Goal: Task Accomplishment & Management: Use online tool/utility

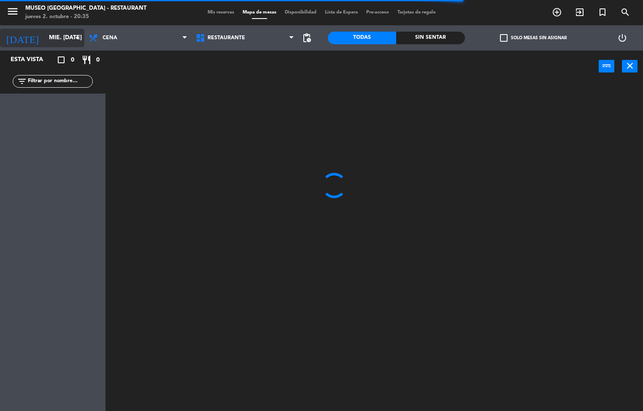
click at [62, 39] on input "mié. [DATE]" at bounding box center [85, 37] width 80 height 15
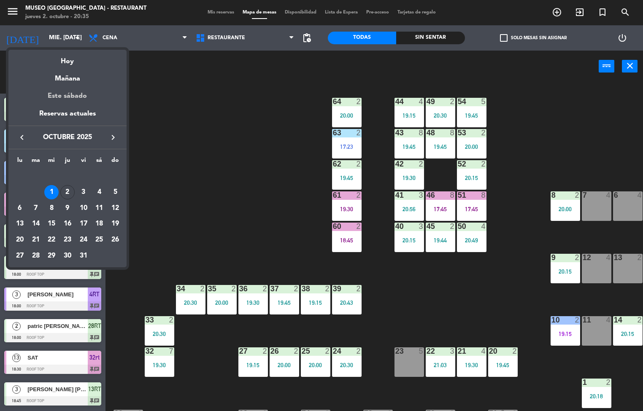
click at [75, 86] on div "Este sábado" at bounding box center [67, 96] width 118 height 24
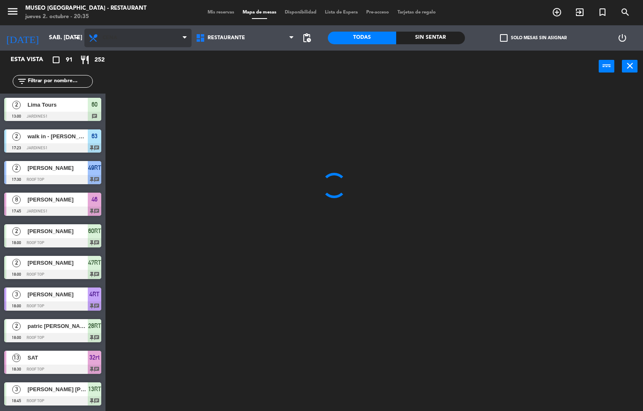
click at [138, 40] on span "Cena" at bounding box center [137, 38] width 107 height 19
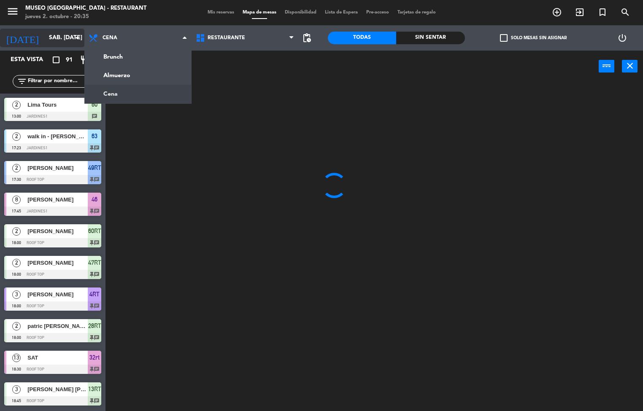
click at [61, 37] on input "sáb. [DATE]" at bounding box center [85, 37] width 80 height 15
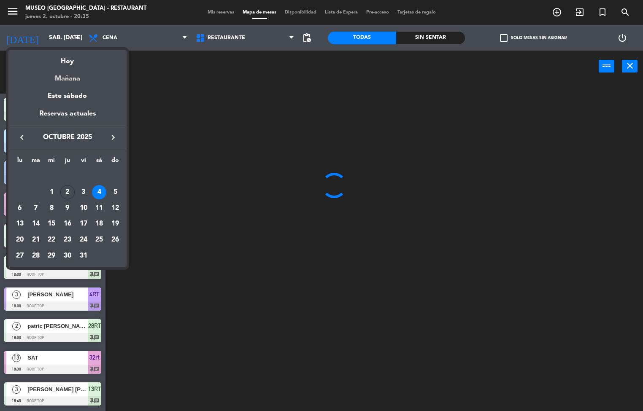
click at [71, 79] on div "Mañana" at bounding box center [67, 75] width 118 height 17
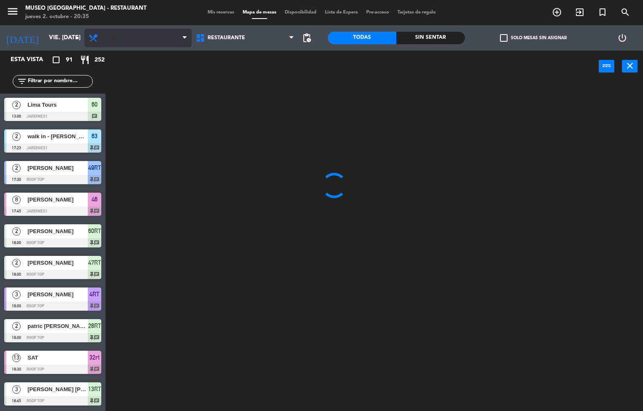
click at [133, 42] on span "Cena" at bounding box center [137, 38] width 107 height 19
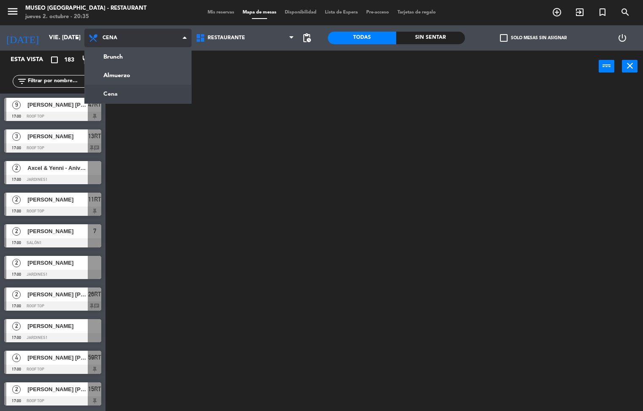
click at [132, 78] on ng-component "menu [GEOGRAPHIC_DATA] - Restaurant jueves 2. octubre - 20:35 Mis reservas Mapa…" at bounding box center [321, 205] width 643 height 411
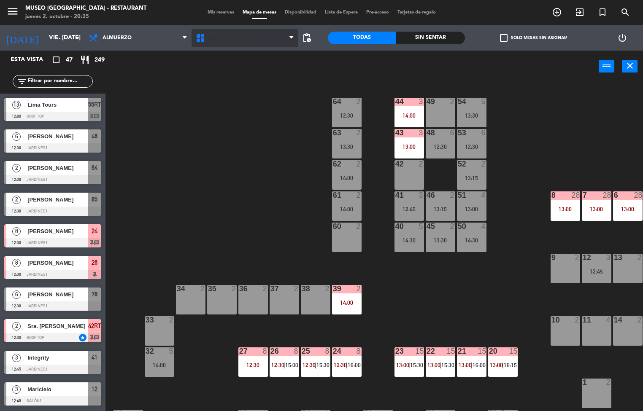
click at [237, 37] on span "Restaurante" at bounding box center [226, 38] width 38 height 6
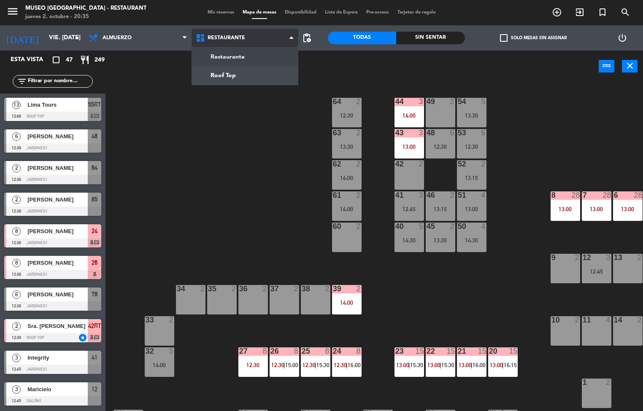
click at [233, 82] on ng-component "menu [GEOGRAPHIC_DATA] - Restaurant jueves 2. octubre - 20:35 Mis reservas Mapa…" at bounding box center [321, 205] width 643 height 411
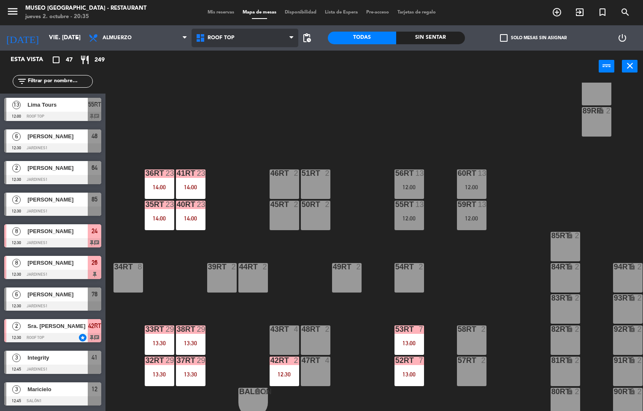
scroll to position [312, 0]
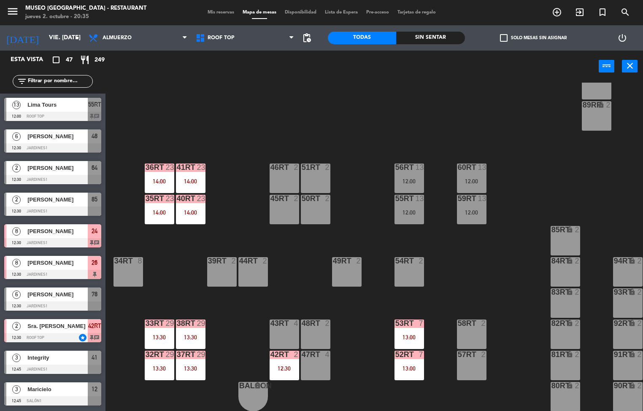
click at [187, 329] on div "38rt 29 13:30" at bounding box center [191, 335] width 30 height 30
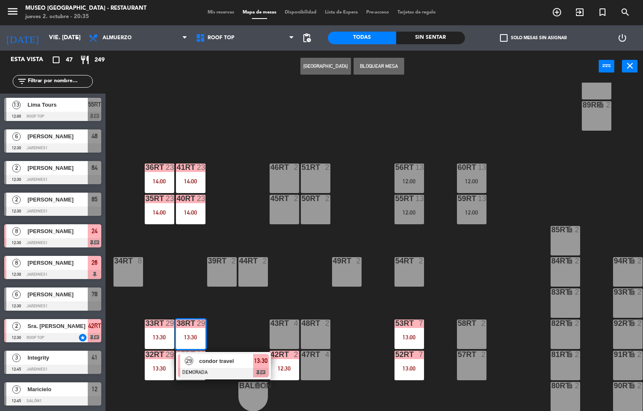
click at [208, 357] on span "condor travel" at bounding box center [226, 361] width 54 height 9
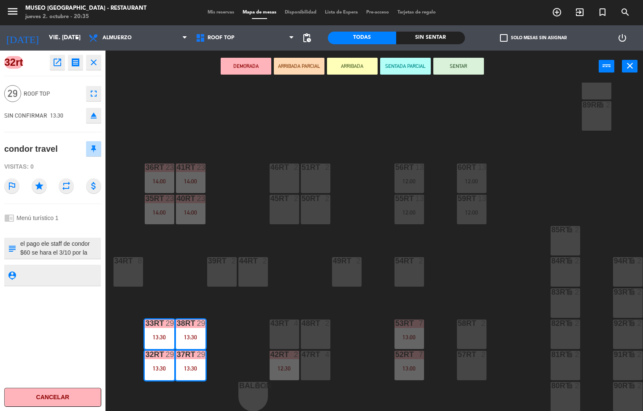
scroll to position [26, 0]
click at [185, 270] on div "18RT 4 16RT 4 28RT 2 80RR lock 2 27RT 5 7RT 5 S1RT lock 2 17RT 5 81RR lock 2 29…" at bounding box center [377, 247] width 531 height 329
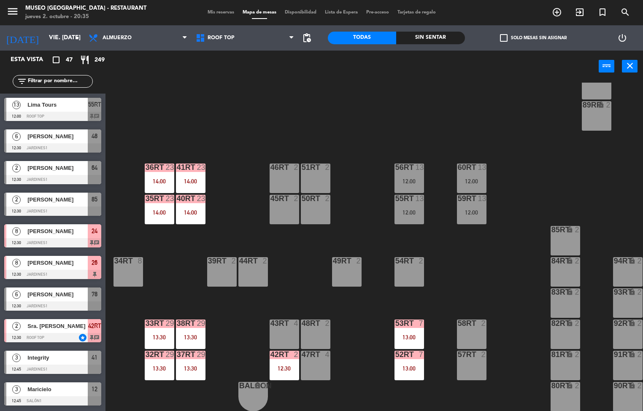
scroll to position [0, 0]
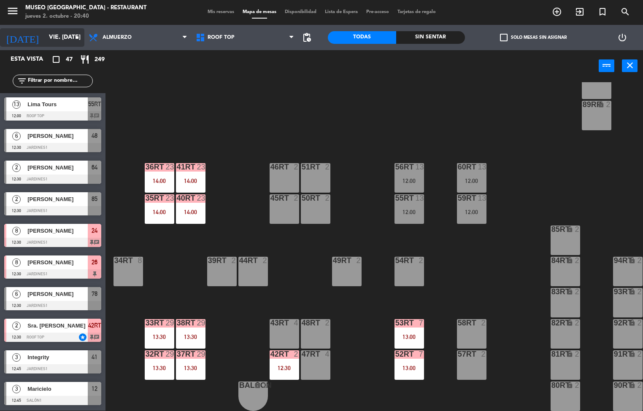
click at [53, 37] on input "vie. [DATE]" at bounding box center [85, 37] width 80 height 15
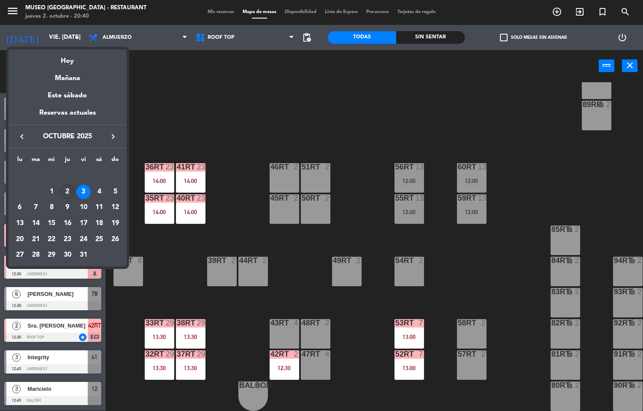
click at [68, 190] on div "2" at bounding box center [67, 192] width 14 height 14
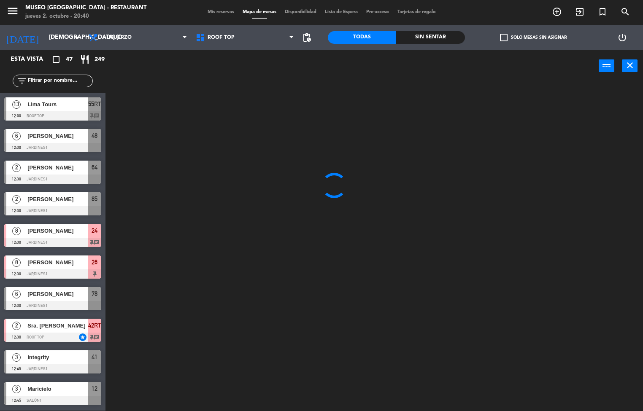
scroll to position [0, 0]
click at [55, 34] on input "[DEMOGRAPHIC_DATA] [DATE]" at bounding box center [85, 37] width 80 height 15
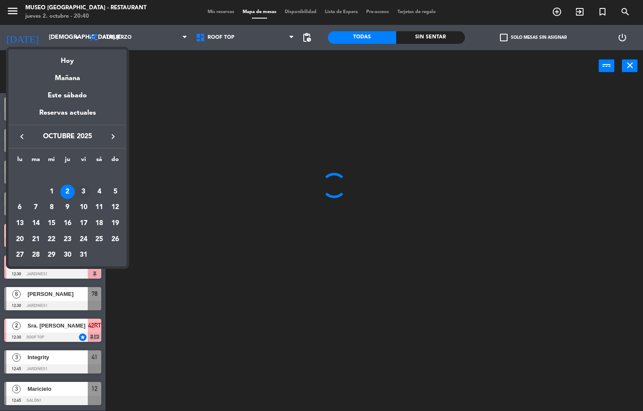
click at [83, 191] on div "3" at bounding box center [83, 192] width 14 height 14
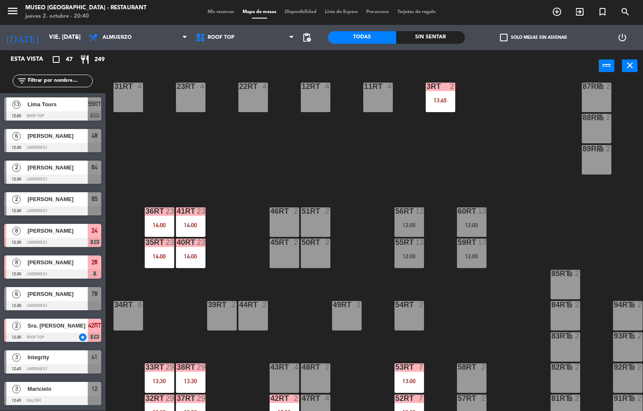
scroll to position [312, 0]
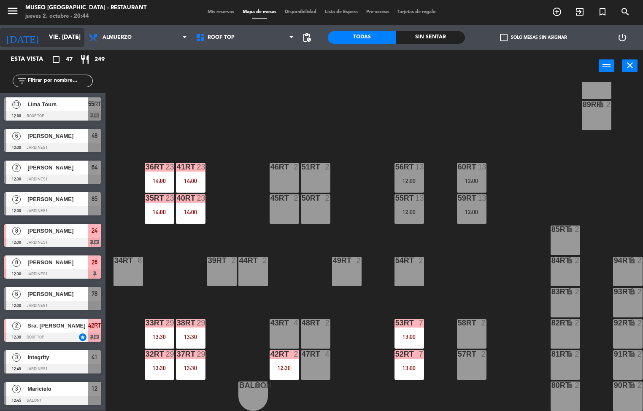
click at [51, 37] on input "vie. [DATE]" at bounding box center [85, 37] width 80 height 15
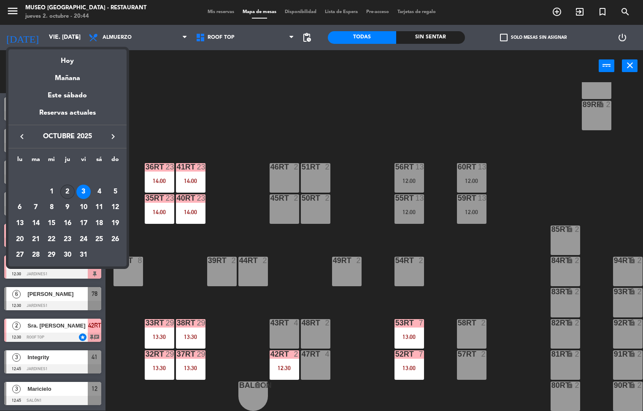
click at [67, 191] on div "2" at bounding box center [67, 192] width 14 height 14
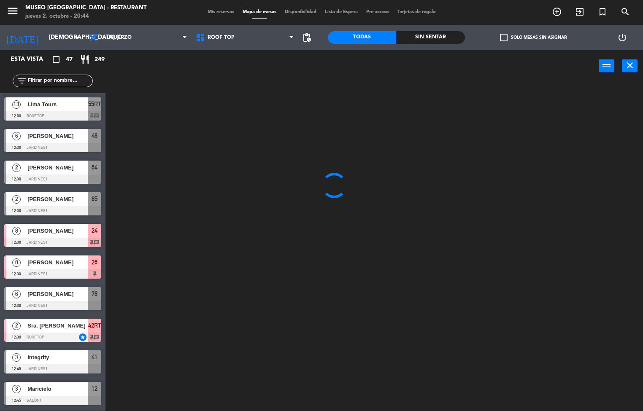
scroll to position [0, 0]
click at [125, 37] on span "Almuerzo" at bounding box center [116, 38] width 29 height 6
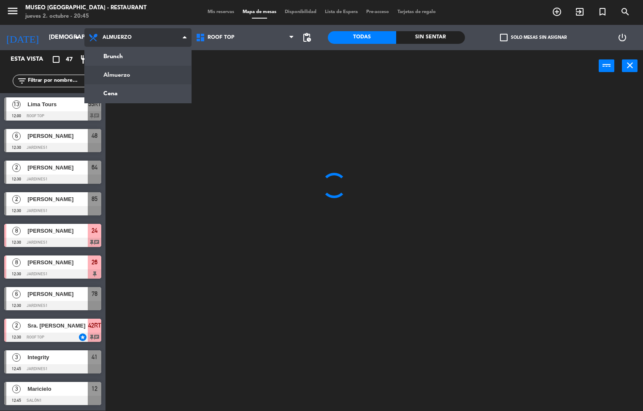
click at [133, 91] on ng-component "menu [GEOGRAPHIC_DATA] - Restaurant jueves 2. octubre - 20:45 Mis reservas Mapa…" at bounding box center [321, 205] width 643 height 411
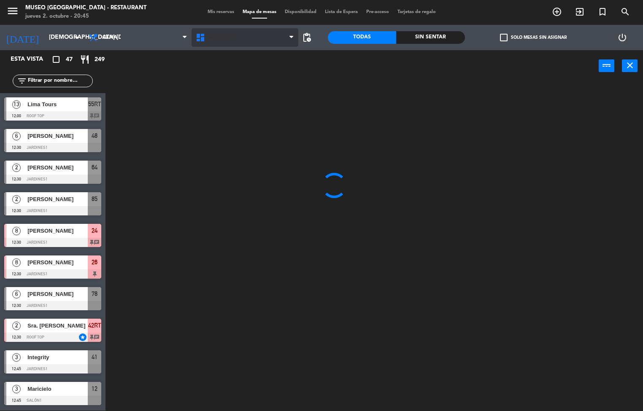
click at [221, 37] on span "Roof Top" at bounding box center [220, 38] width 27 height 6
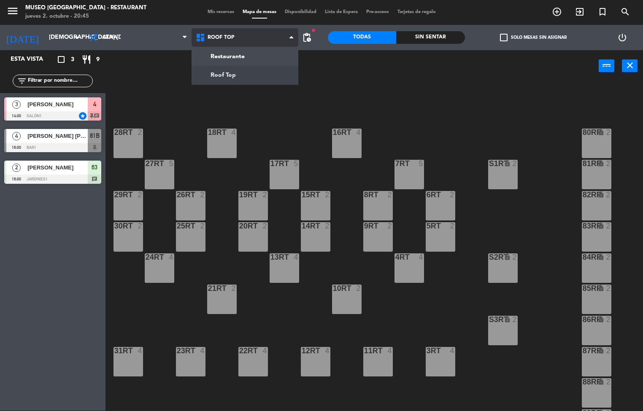
click at [238, 78] on ng-component "menu [GEOGRAPHIC_DATA] - Restaurant jueves 2. octubre - 20:45 Mis reservas Mapa…" at bounding box center [321, 205] width 643 height 411
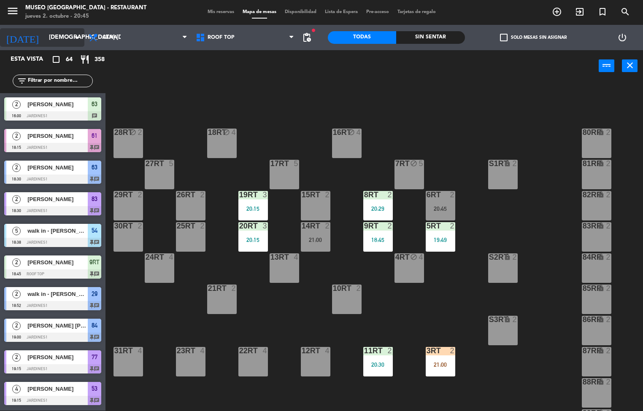
click at [57, 34] on input "[DEMOGRAPHIC_DATA] [DATE]" at bounding box center [85, 37] width 80 height 15
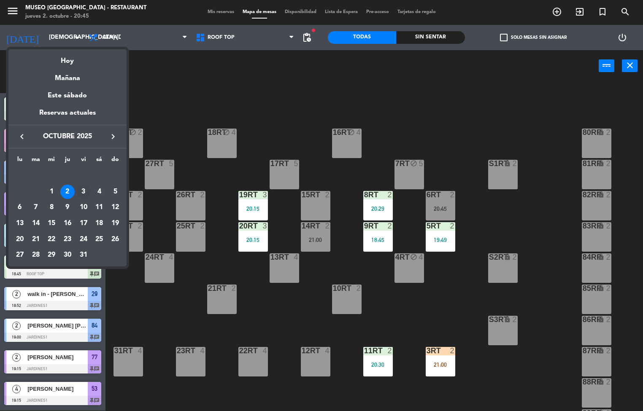
click at [83, 191] on div "3" at bounding box center [83, 192] width 14 height 14
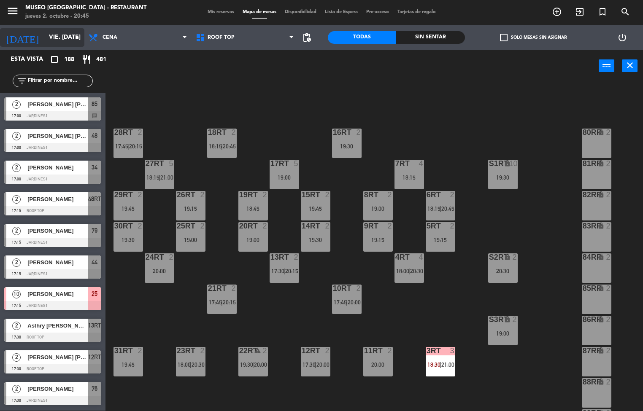
click at [58, 35] on input "vie. [DATE]" at bounding box center [85, 37] width 80 height 15
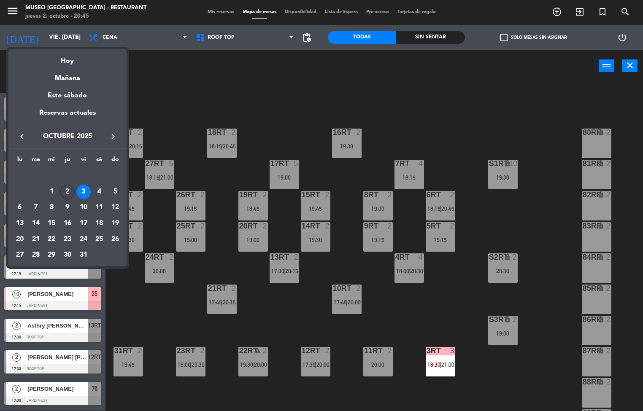
click at [69, 190] on div "2" at bounding box center [67, 192] width 14 height 14
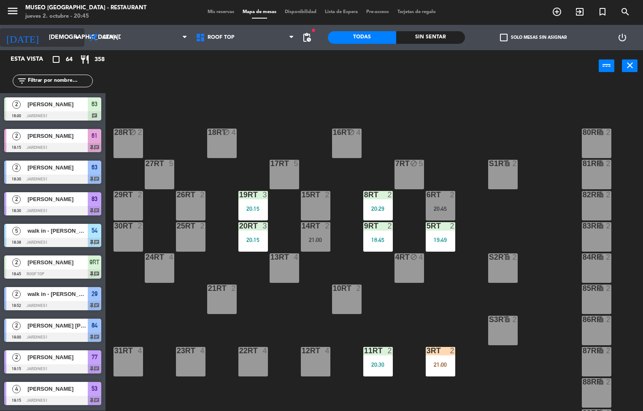
click at [50, 38] on input "[DEMOGRAPHIC_DATA] [DATE]" at bounding box center [85, 37] width 80 height 15
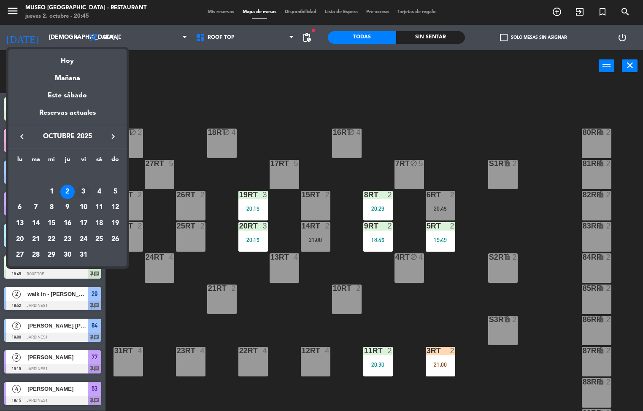
click at [83, 191] on div "3" at bounding box center [83, 192] width 14 height 14
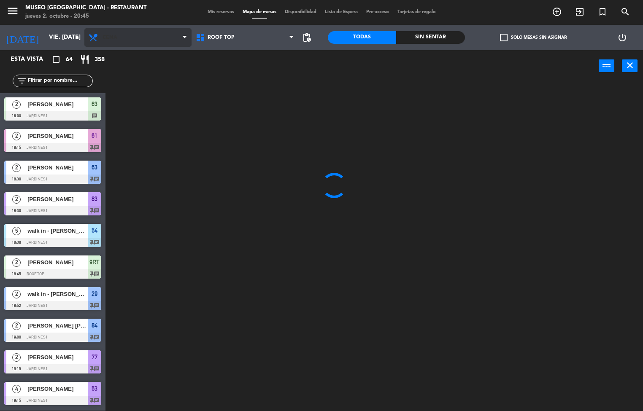
click at [128, 30] on span "Cena" at bounding box center [137, 37] width 107 height 19
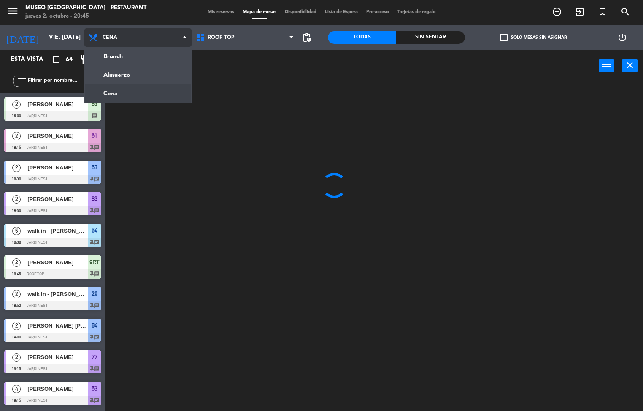
click at [133, 68] on ng-component "menu [GEOGRAPHIC_DATA] - Restaurant jueves 2. octubre - 20:45 Mis reservas Mapa…" at bounding box center [321, 205] width 643 height 411
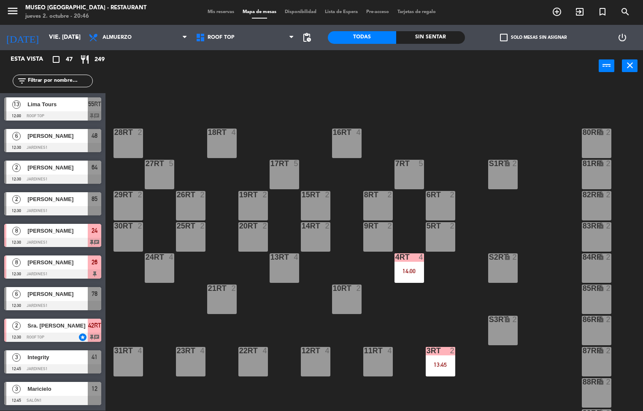
click at [474, 219] on div "18RT 4 16RT 4 28RT 2 80RR lock 2 27RT 5 7RT 5 S1RT lock 2 17RT 5 81RR lock 2 29…" at bounding box center [377, 246] width 531 height 329
click at [494, 118] on div "18RT 4 16RT 4 28RT 2 80RR lock 2 27RT 5 7RT 5 S1RT lock 2 17RT 5 81RR lock 2 29…" at bounding box center [377, 246] width 531 height 329
click at [62, 34] on input "vie. [DATE]" at bounding box center [85, 37] width 80 height 15
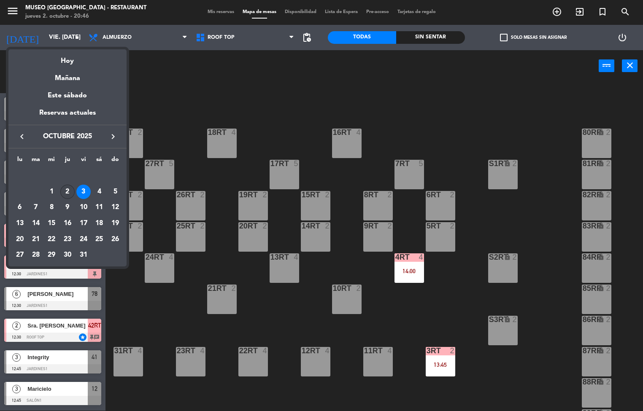
click at [66, 190] on div "2" at bounding box center [67, 192] width 14 height 14
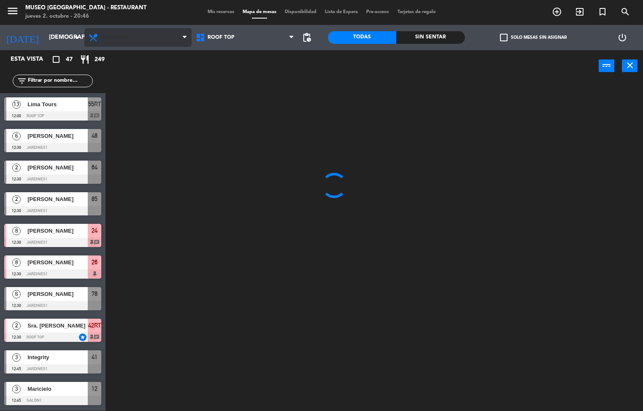
click at [133, 32] on span "Almuerzo" at bounding box center [137, 37] width 107 height 19
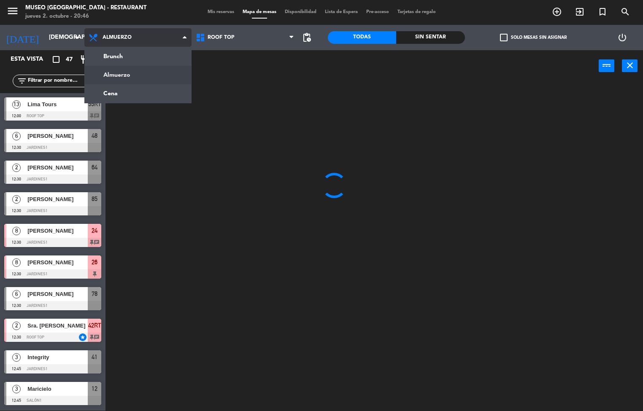
click at [139, 85] on ng-component "menu [GEOGRAPHIC_DATA] - Restaurant jueves 2. octubre - 20:46 Mis reservas Mapa…" at bounding box center [321, 205] width 643 height 411
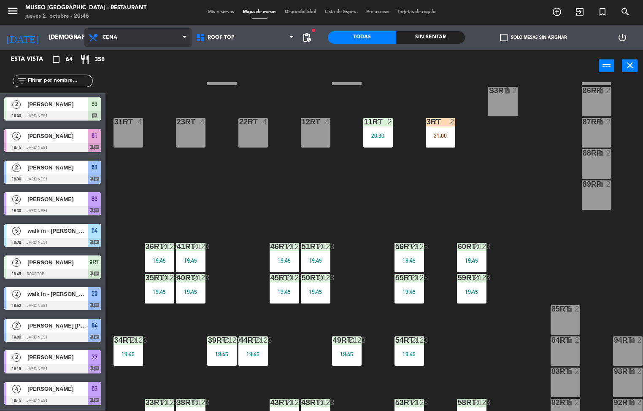
scroll to position [226, 0]
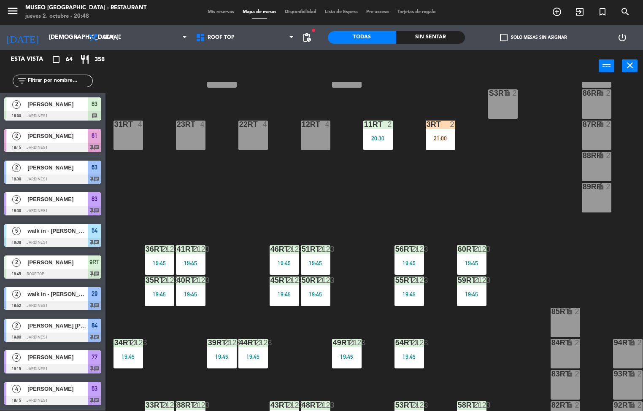
click at [441, 306] on div "18RT block 4 16RT block 4 28RT block 2 80RR lock 2 27RT 5 7RT block 5 S1RT lock…" at bounding box center [377, 246] width 531 height 329
click at [70, 37] on input "[DEMOGRAPHIC_DATA] [DATE]" at bounding box center [85, 37] width 80 height 15
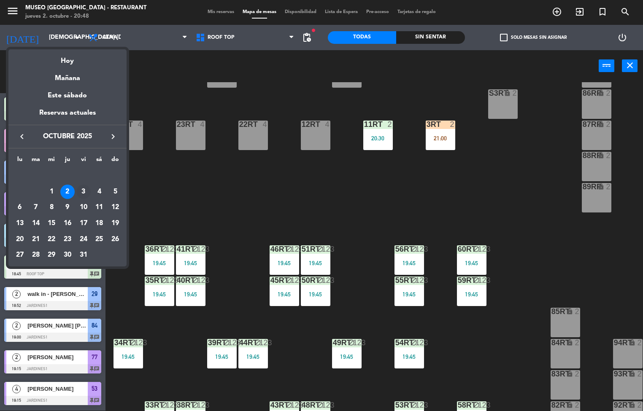
click at [83, 191] on div "3" at bounding box center [83, 192] width 14 height 14
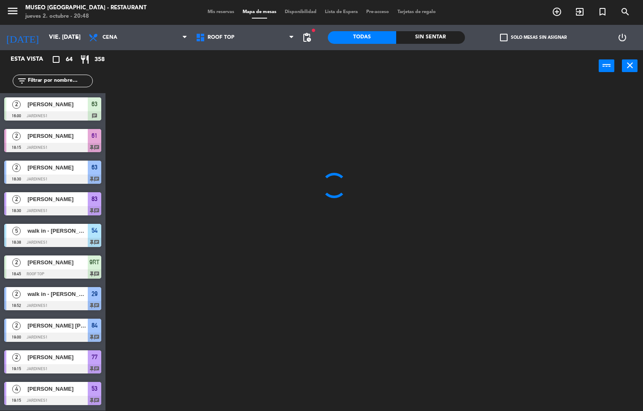
scroll to position [0, 0]
click at [477, 110] on div at bounding box center [377, 246] width 531 height 329
click at [110, 37] on span "Cena" at bounding box center [109, 38] width 15 height 6
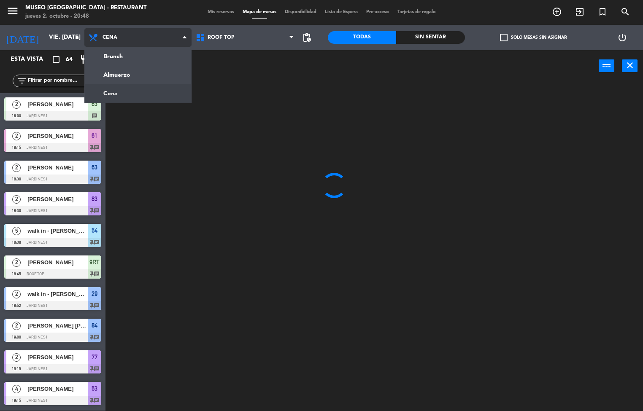
click at [131, 75] on ng-component "menu [GEOGRAPHIC_DATA] - Restaurant jueves 2. octubre - 20:48 Mis reservas Mapa…" at bounding box center [321, 205] width 643 height 411
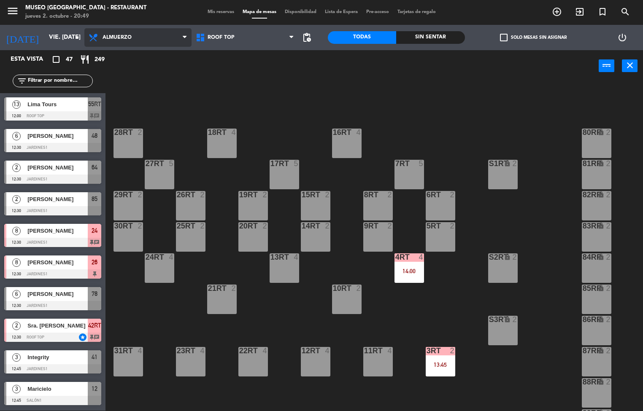
scroll to position [254, 0]
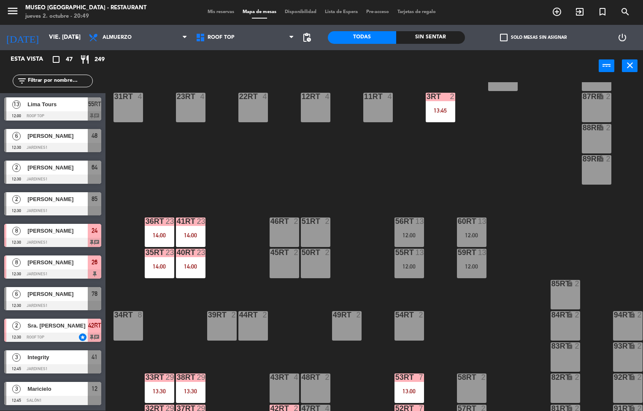
click at [348, 129] on div "18RT 4 16RT 4 28RT 2 80RR lock 2 27RT 5 7RT 5 S1RT lock 2 17RT 5 81RR lock 2 29…" at bounding box center [377, 246] width 531 height 329
click at [241, 388] on div "18RT 4 16RT 4 28RT 2 80RR lock 2 27RT 5 7RT 5 S1RT lock 2 17RT 5 81RR lock 2 29…" at bounding box center [377, 246] width 531 height 329
click at [354, 169] on div "18RT 4 16RT 4 28RT 2 80RR lock 2 27RT 5 7RT 5 S1RT lock 2 17RT 5 81RR lock 2 29…" at bounding box center [377, 246] width 531 height 329
click at [349, 169] on div "18RT 4 16RT 4 28RT 2 80RR lock 2 27RT 5 7RT 5 S1RT lock 2 17RT 5 81RR lock 2 29…" at bounding box center [377, 246] width 531 height 329
click at [601, 207] on div "18RT 4 16RT 4 28RT 2 80RR lock 2 27RT 5 7RT 5 S1RT lock 2 17RT 5 81RR lock 2 29…" at bounding box center [377, 246] width 531 height 329
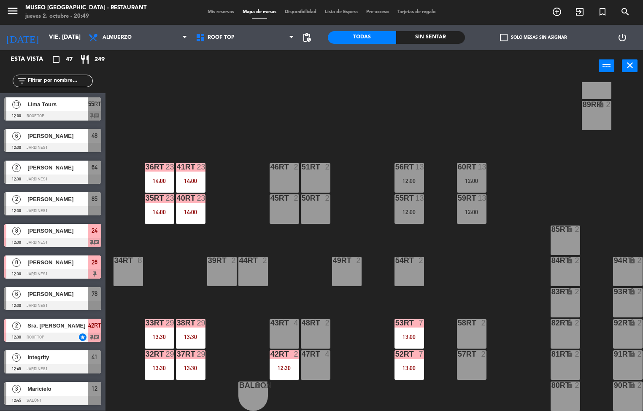
scroll to position [312, 0]
click at [48, 37] on input "vie. [DATE]" at bounding box center [85, 37] width 80 height 15
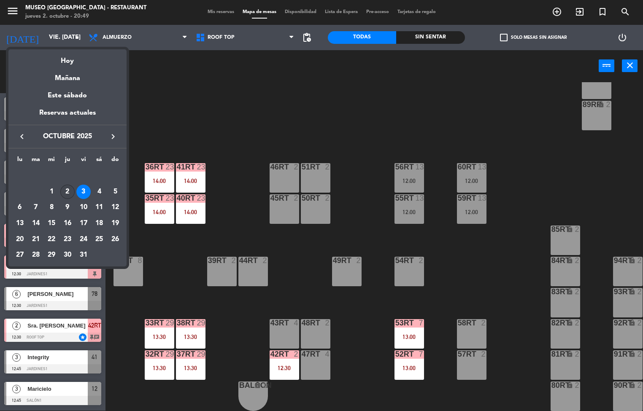
click at [67, 191] on div "2" at bounding box center [67, 192] width 14 height 14
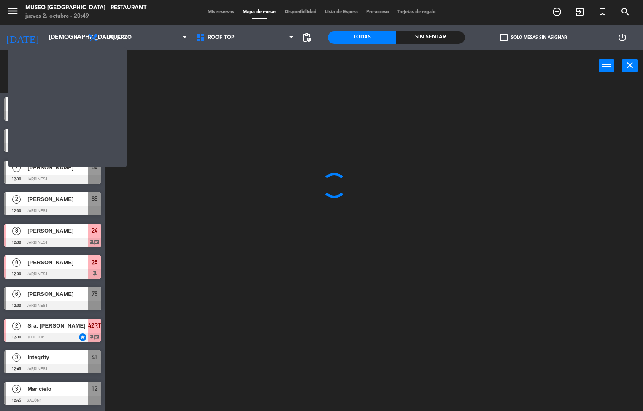
scroll to position [0, 0]
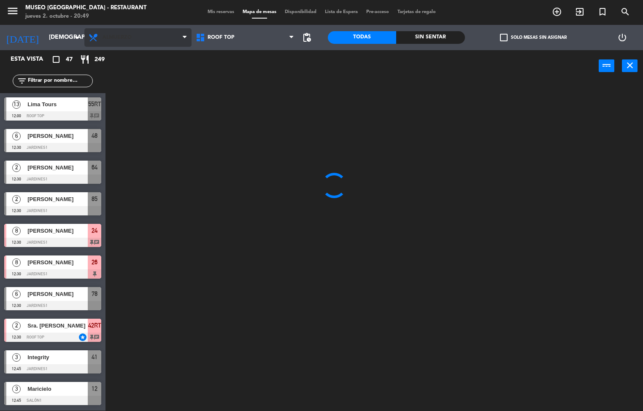
click at [122, 37] on span "Almuerzo" at bounding box center [116, 38] width 29 height 6
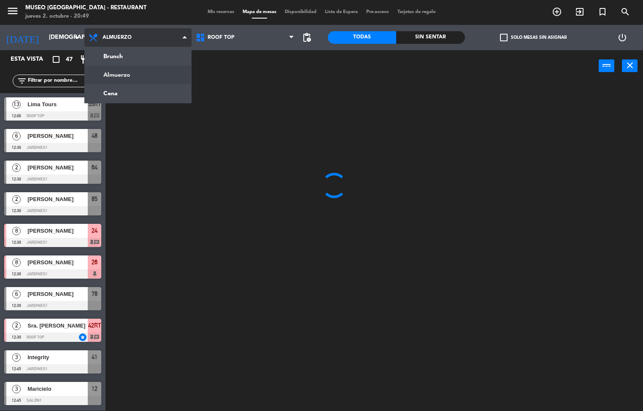
click at [133, 86] on ng-component "menu [GEOGRAPHIC_DATA] - Restaurant jueves 2. octubre - 20:49 Mis reservas Mapa…" at bounding box center [321, 205] width 643 height 411
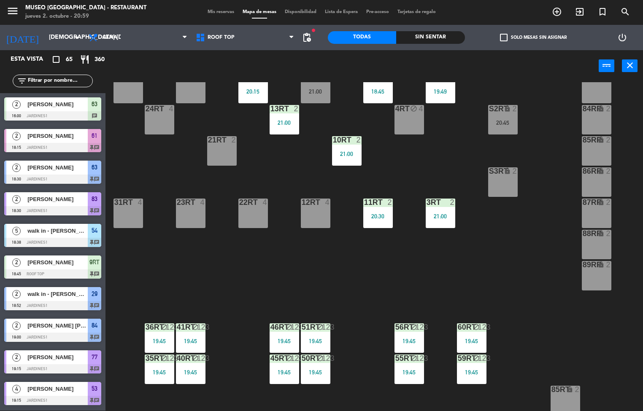
scroll to position [148, 0]
click at [185, 276] on div "18RT block 4 16RT block 4 28RT block 2 80RR lock 2 27RT 5 7RT block 5 S1RT lock…" at bounding box center [377, 246] width 531 height 329
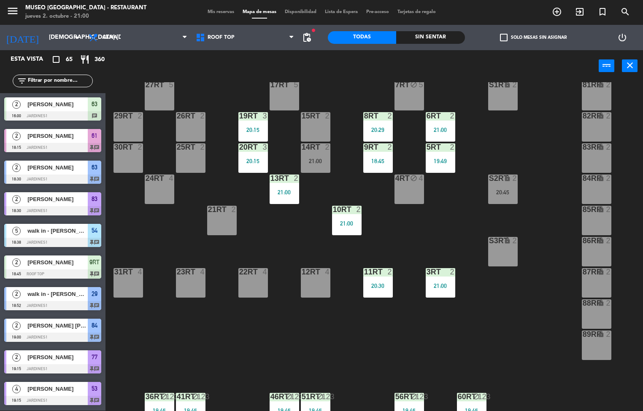
click at [204, 350] on div "18RT block 4 16RT block 4 28RT block 2 80RR lock 2 27RT 5 7RT block 5 S1RT lock…" at bounding box center [377, 246] width 531 height 329
click at [216, 377] on div "18RT block 4 16RT block 4 28RT block 2 80RR lock 2 27RT 5 7RT block 5 S1RT lock…" at bounding box center [377, 246] width 531 height 329
click at [59, 32] on input "[DEMOGRAPHIC_DATA] [DATE]" at bounding box center [85, 37] width 80 height 15
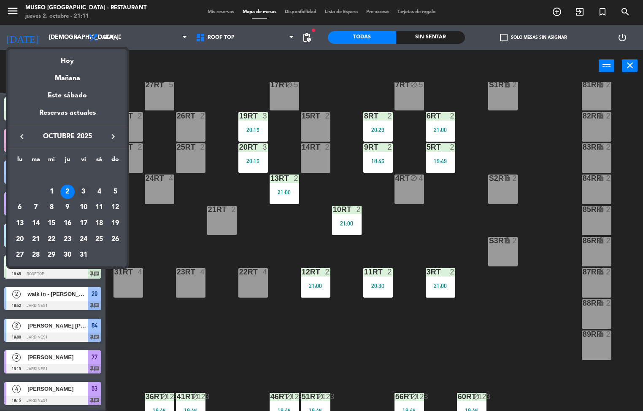
click at [82, 190] on div "3" at bounding box center [83, 192] width 14 height 14
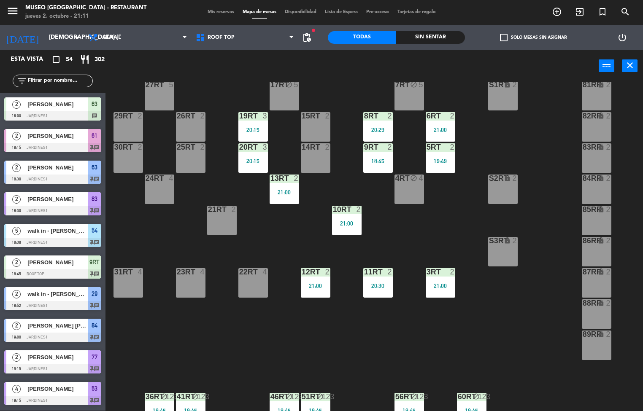
type input "vie. [DATE]"
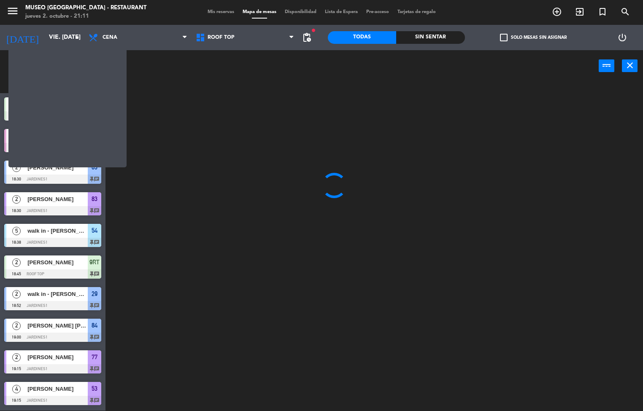
scroll to position [0, 0]
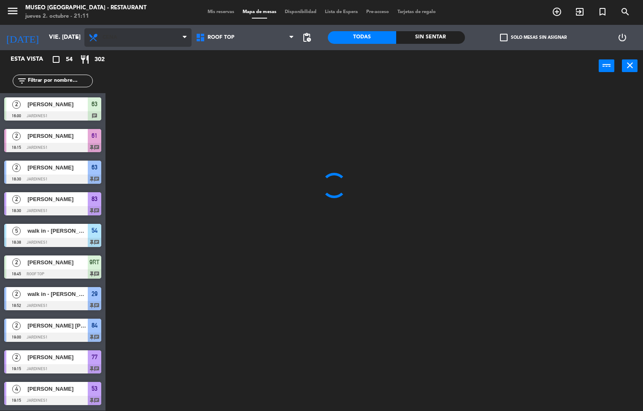
click at [114, 38] on span "Cena" at bounding box center [109, 38] width 15 height 6
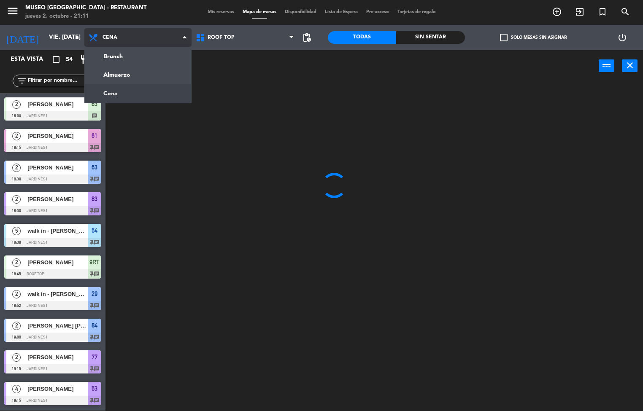
click at [113, 56] on ng-component "menu [GEOGRAPHIC_DATA] - Restaurant jueves 2. octubre - 21:11 Mis reservas Mapa…" at bounding box center [321, 205] width 643 height 411
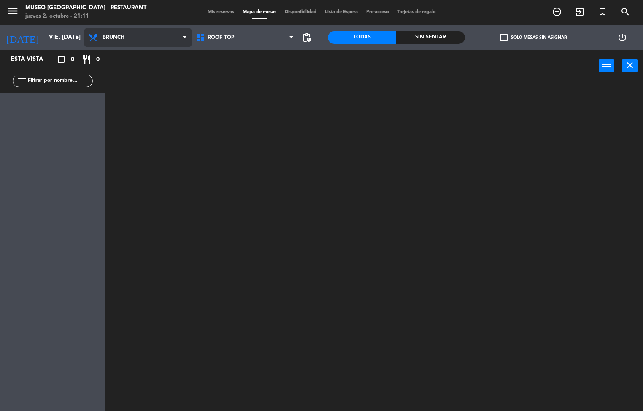
click at [119, 39] on span "Brunch" at bounding box center [113, 38] width 22 height 6
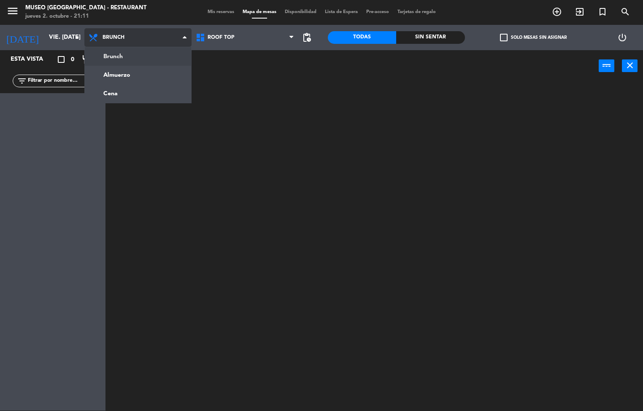
click at [125, 84] on ng-component "menu [GEOGRAPHIC_DATA] - Restaurant jueves 2. octubre - 21:11 Mis reservas Mapa…" at bounding box center [321, 205] width 643 height 411
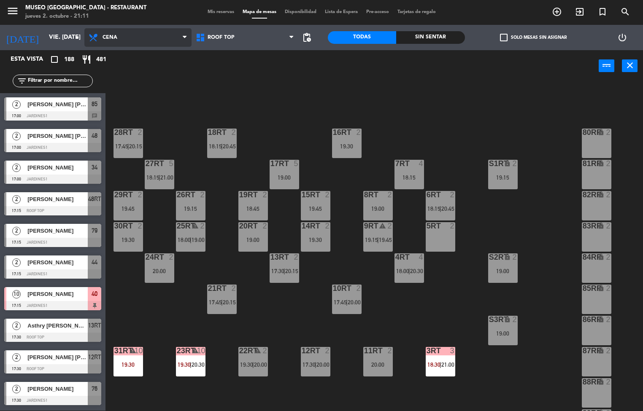
click at [113, 38] on span "Cena" at bounding box center [109, 38] width 15 height 6
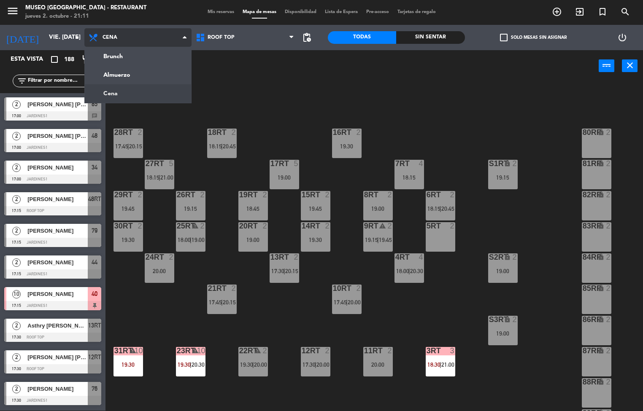
click at [132, 76] on ng-component "menu [GEOGRAPHIC_DATA] - Restaurant jueves 2. octubre - 21:11 Mis reservas Mapa…" at bounding box center [321, 205] width 643 height 411
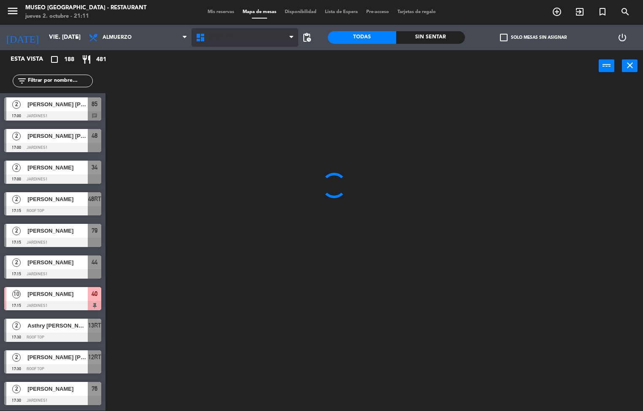
click at [225, 37] on span "Roof Top" at bounding box center [220, 38] width 27 height 6
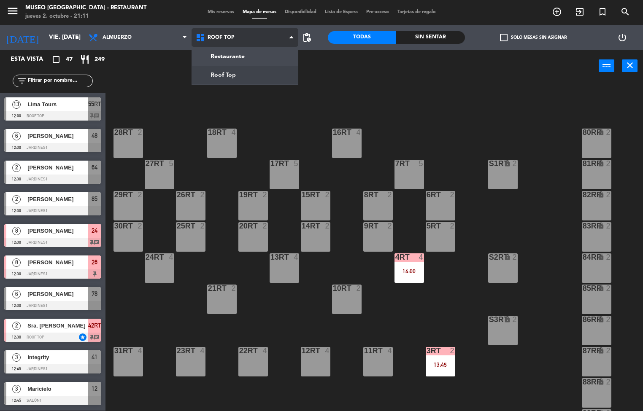
click at [242, 53] on ng-component "menu [GEOGRAPHIC_DATA] - Restaurant jueves 2. octubre - 21:11 Mis reservas Mapa…" at bounding box center [321, 205] width 643 height 411
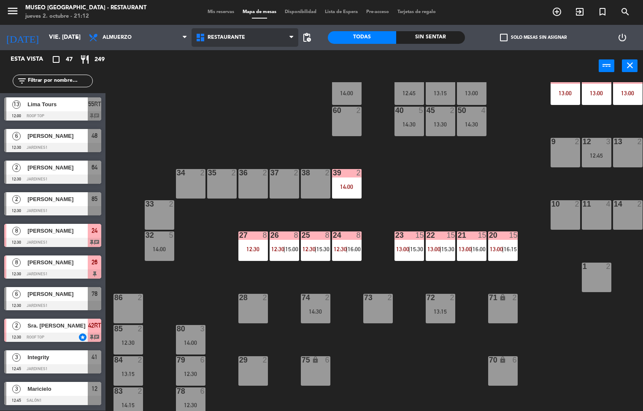
scroll to position [116, 0]
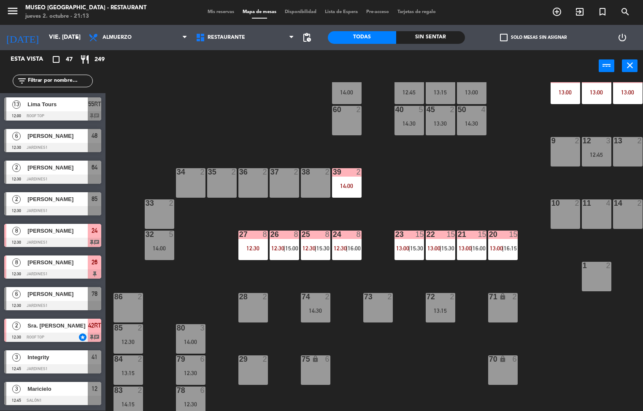
click at [482, 355] on div "70" at bounding box center [488, 359] width 14 height 8
click at [452, 321] on div "72 2 13:15" at bounding box center [440, 308] width 30 height 30
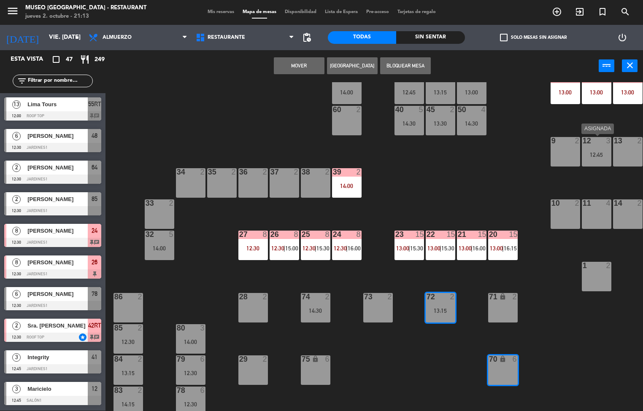
click at [357, 186] on div "14:00" at bounding box center [347, 186] width 30 height 6
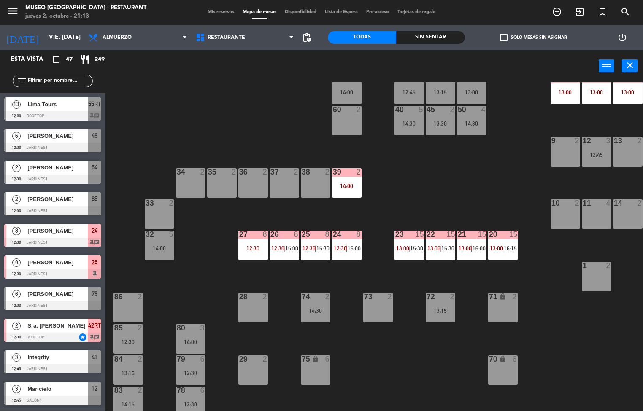
click at [176, 207] on div "2" at bounding box center [173, 203] width 14 height 8
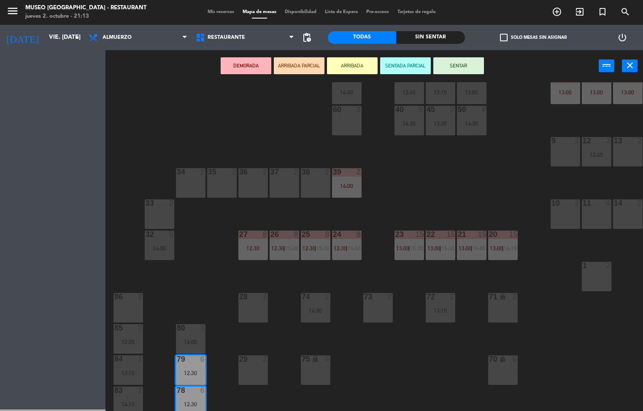
click at [157, 211] on div "33 2" at bounding box center [160, 214] width 30 height 30
click at [149, 219] on div "33 2" at bounding box center [160, 214] width 30 height 30
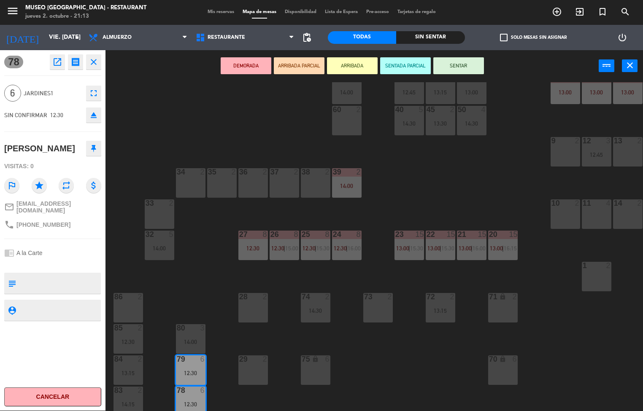
click at [151, 213] on div "33 2" at bounding box center [160, 214] width 30 height 30
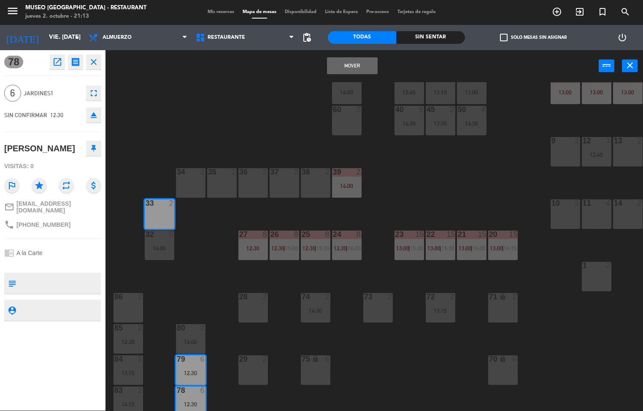
scroll to position [115, 2]
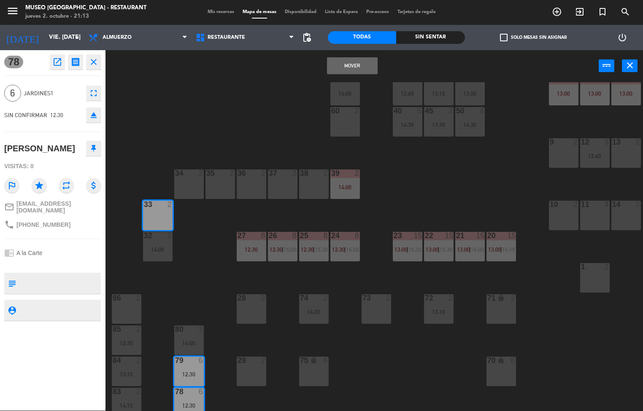
click at [149, 217] on div "33 2" at bounding box center [158, 216] width 30 height 30
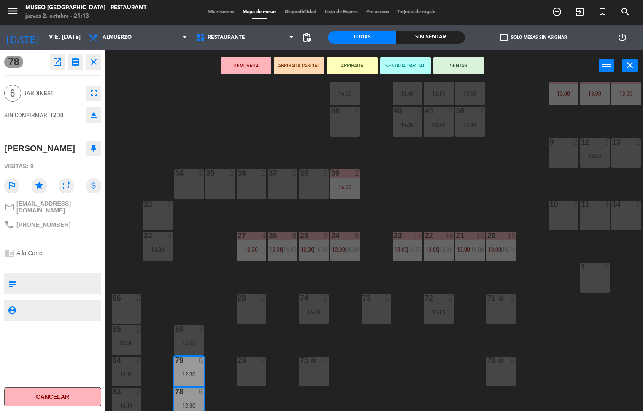
click at [167, 215] on div "33 2" at bounding box center [158, 216] width 30 height 30
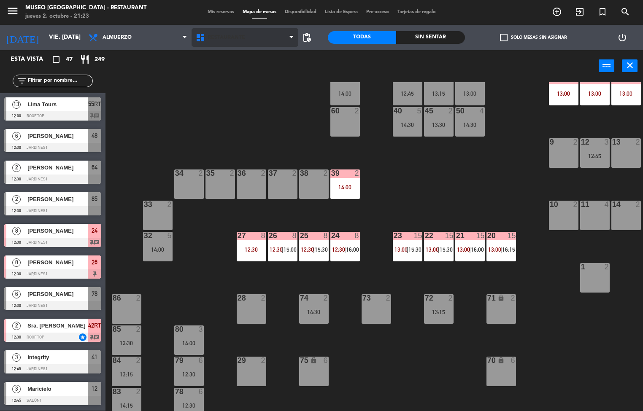
click at [252, 34] on span "Restaurante" at bounding box center [244, 37] width 107 height 19
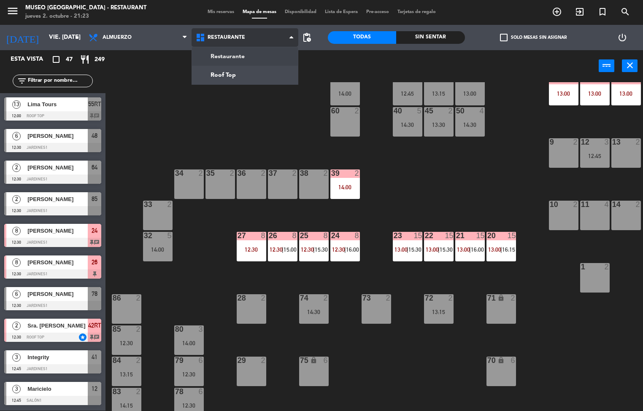
click at [239, 75] on ng-component "menu [GEOGRAPHIC_DATA] - Restaurant jueves 2. octubre - 21:23 Mis reservas Mapa…" at bounding box center [321, 205] width 643 height 411
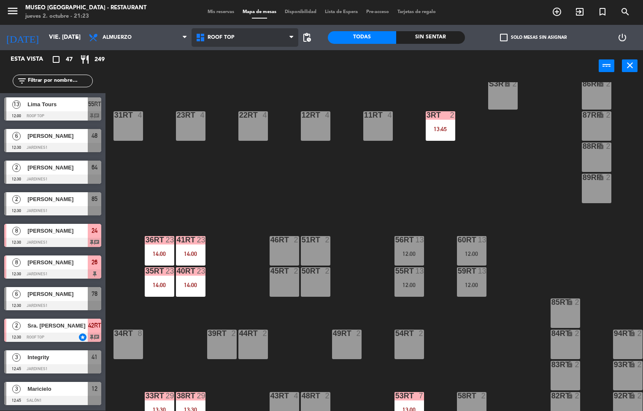
scroll to position [312, 0]
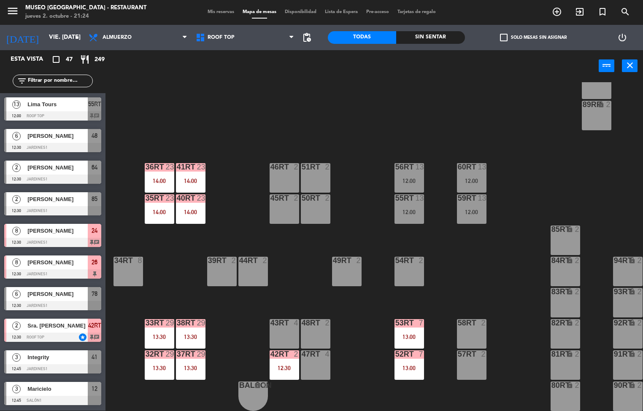
click at [414, 334] on div "13:00" at bounding box center [409, 337] width 30 height 6
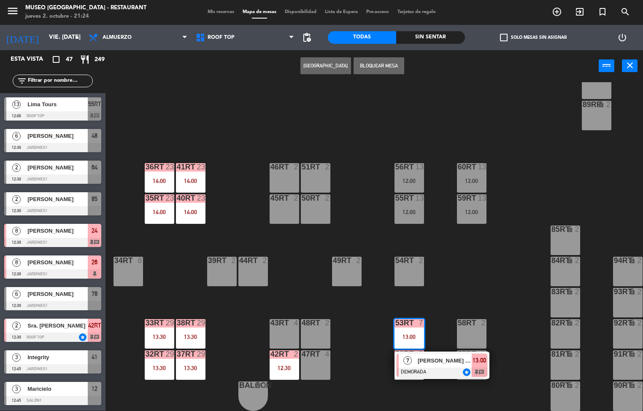
click at [505, 276] on div "18RT 4 16RT 4 28RT 2 80RR lock 2 27RT 5 7RT 5 S1RT lock 2 17RT 5 81RR lock 2 29…" at bounding box center [377, 246] width 531 height 329
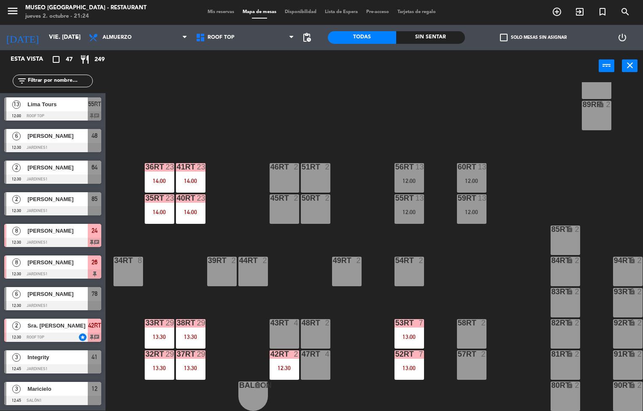
click at [402, 334] on div "13:00" at bounding box center [409, 337] width 30 height 6
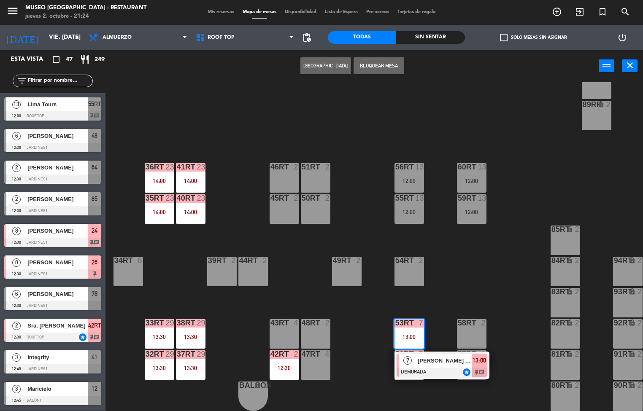
click at [426, 362] on div "[PERSON_NAME] YUCA [PERSON_NAME]" at bounding box center [444, 361] width 55 height 14
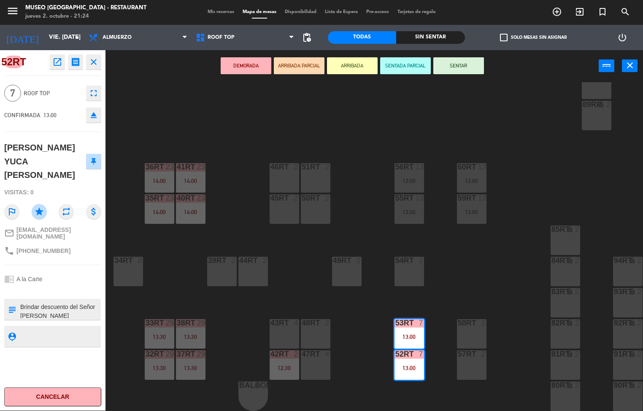
scroll to position [89, 0]
click at [233, 332] on div "18RT 4 16RT 4 28RT 2 80RR lock 2 27RT 5 7RT 5 S1RT lock 2 17RT 5 81RR lock 2 29…" at bounding box center [377, 246] width 531 height 329
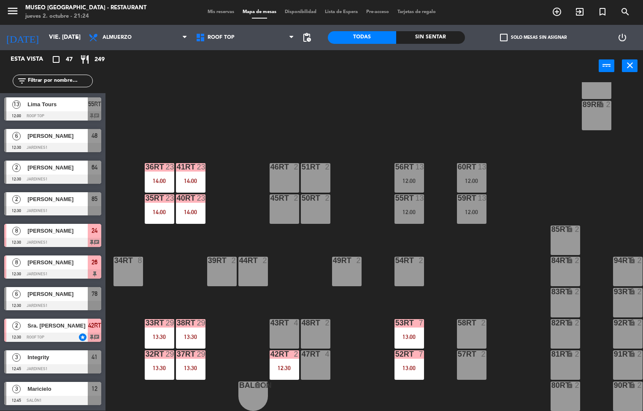
scroll to position [0, 0]
click at [276, 366] on div "12:30" at bounding box center [284, 368] width 30 height 6
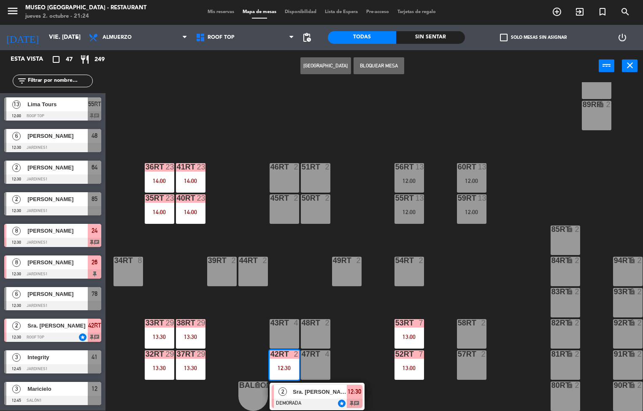
click at [295, 399] on div at bounding box center [317, 403] width 91 height 9
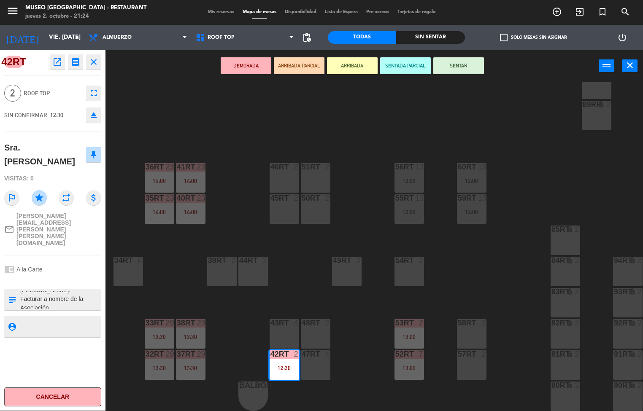
scroll to position [18, 0]
click at [175, 258] on div "18RT 4 16RT 4 28RT 2 80RR lock 2 27RT 5 7RT 5 S1RT lock 2 17RT 5 81RR lock 2 29…" at bounding box center [377, 246] width 531 height 329
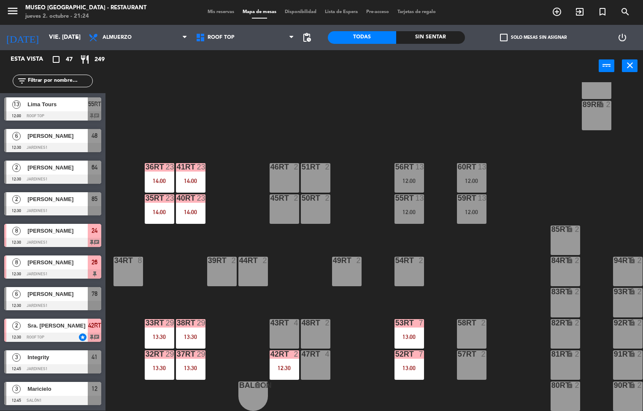
click at [185, 350] on div at bounding box center [190, 354] width 14 height 8
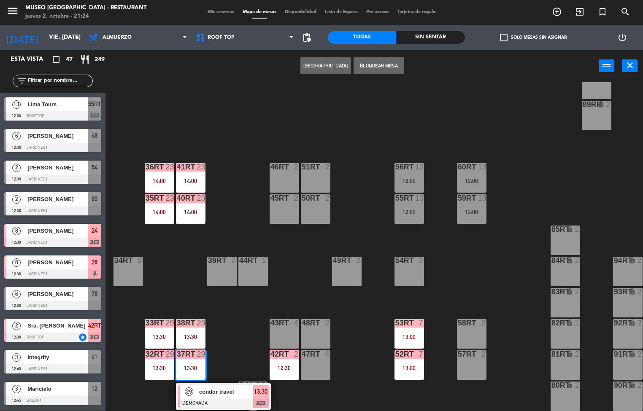
click at [223, 399] on div at bounding box center [223, 403] width 91 height 9
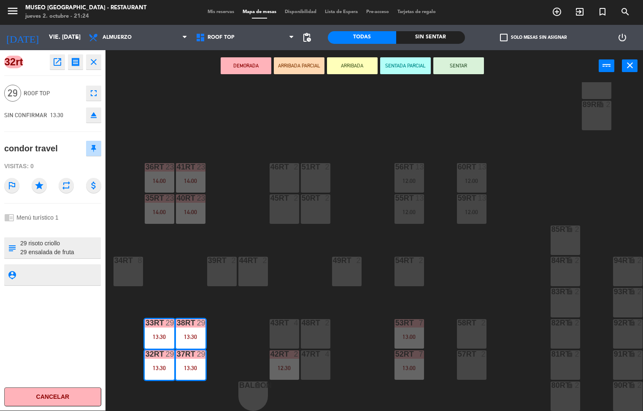
scroll to position [145, 0]
